Goal: Information Seeking & Learning: Learn about a topic

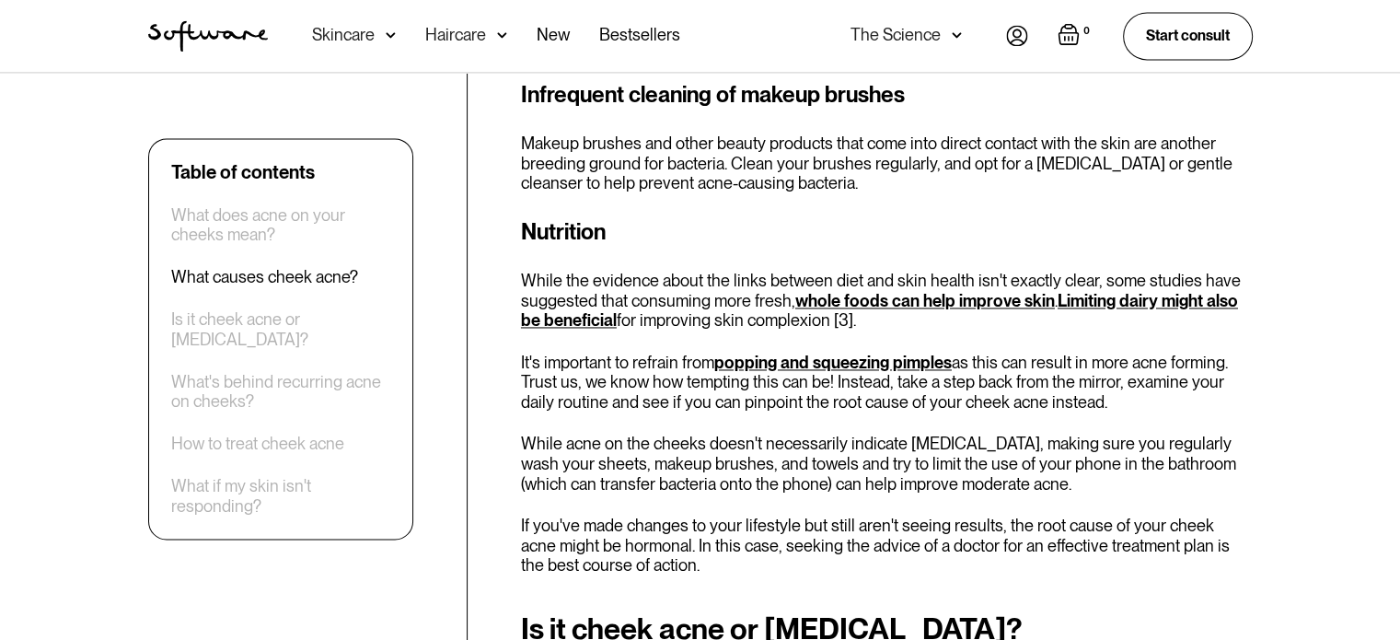
scroll to position [2786, 0]
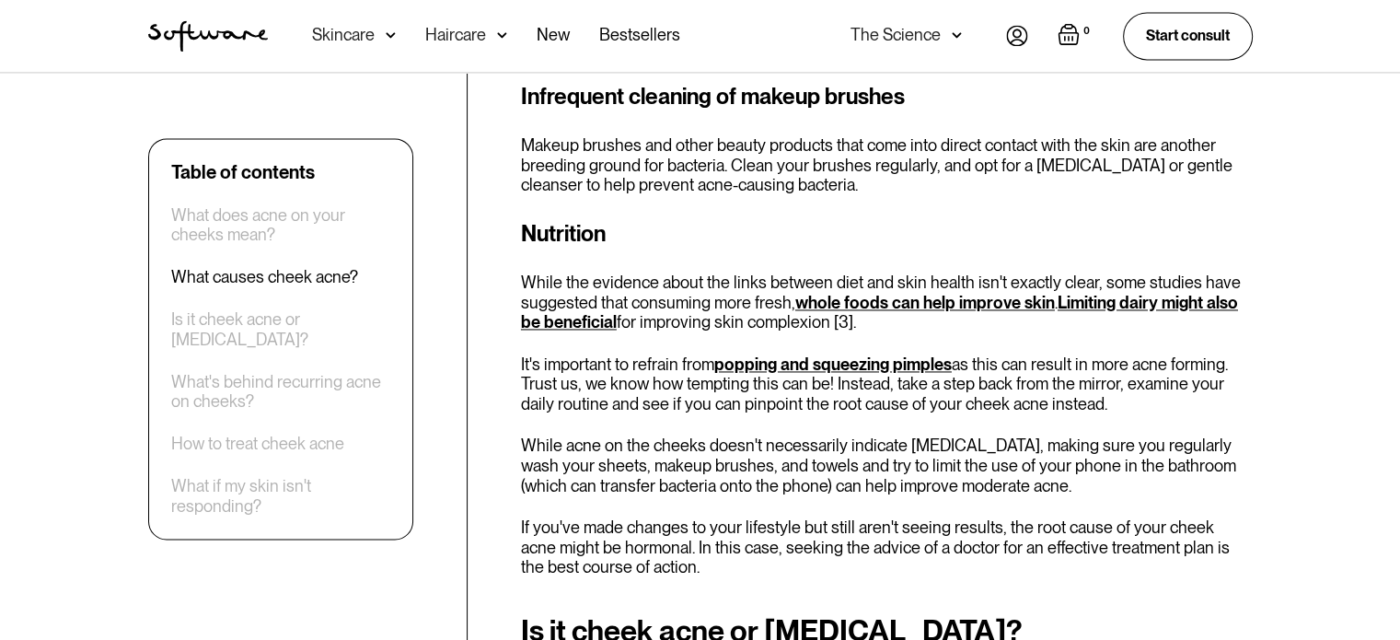
click at [909, 302] on link "whole foods can help improve skin" at bounding box center [924, 302] width 259 height 19
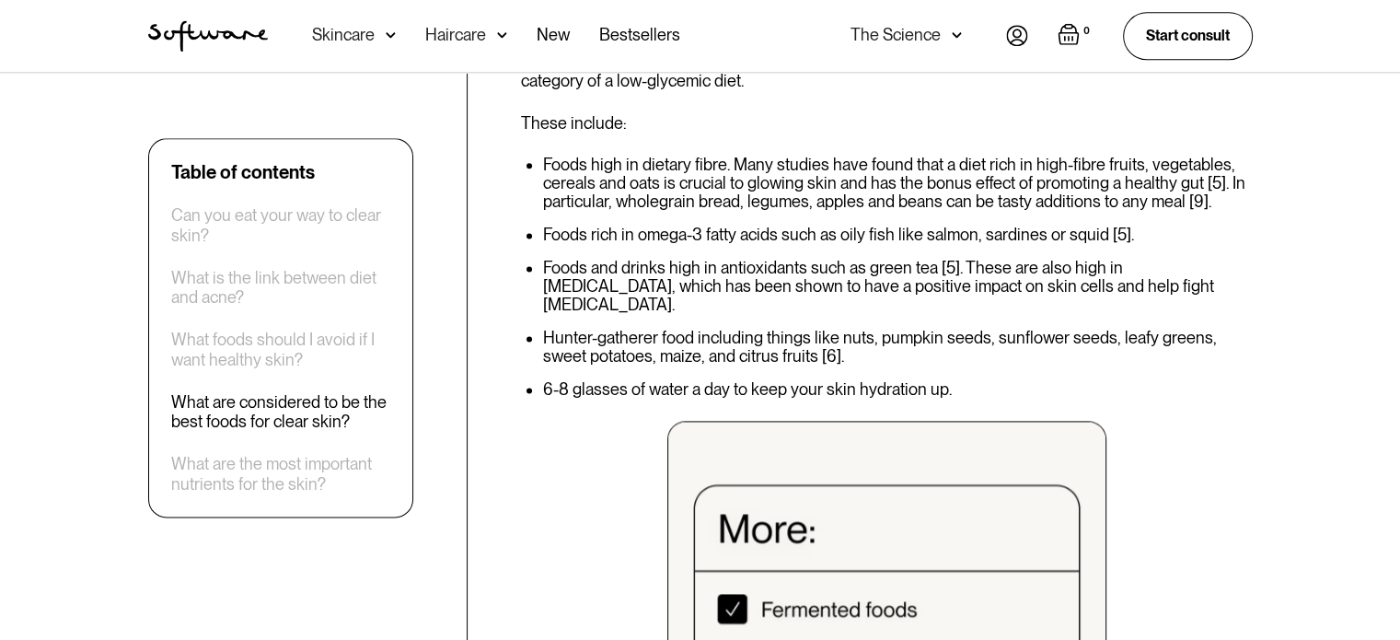
scroll to position [2418, 0]
